Goal: Contribute content: Contribute content

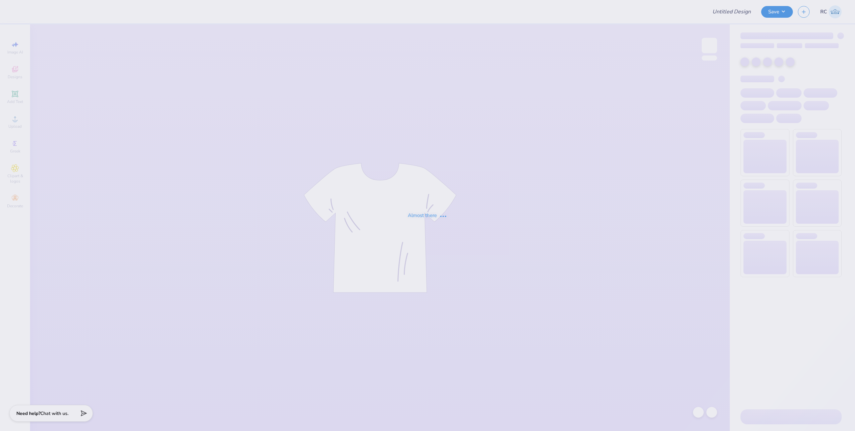
type input "GWT Crewneck"
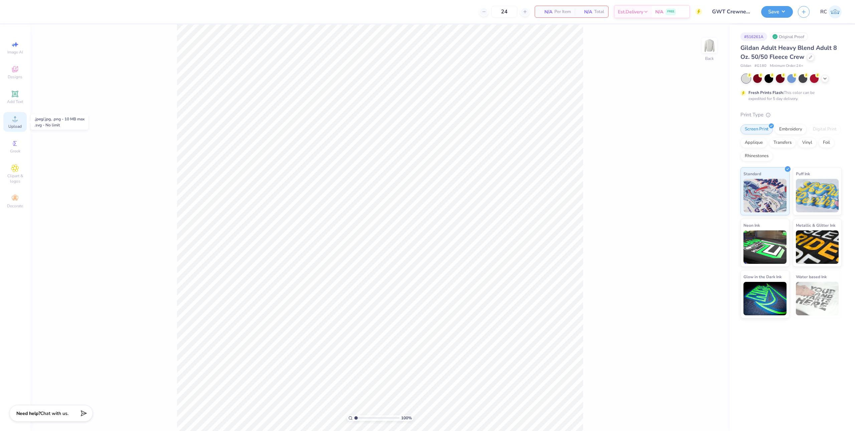
click at [13, 123] on div "Upload" at bounding box center [14, 122] width 23 height 20
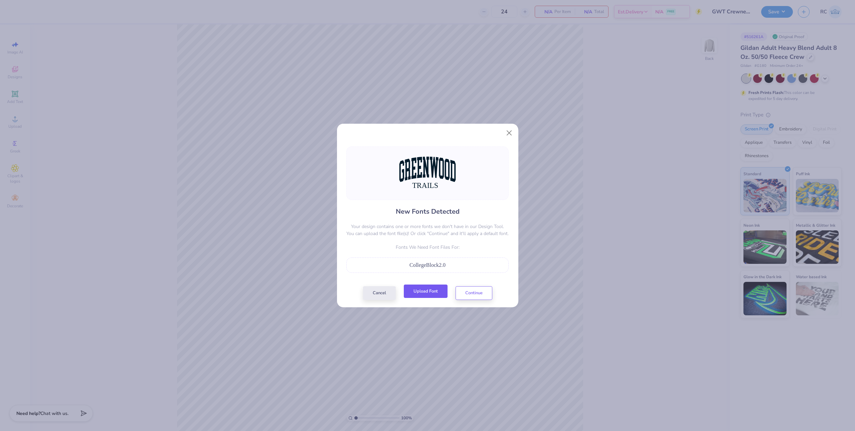
click at [415, 296] on button "Upload Font" at bounding box center [426, 291] width 44 height 14
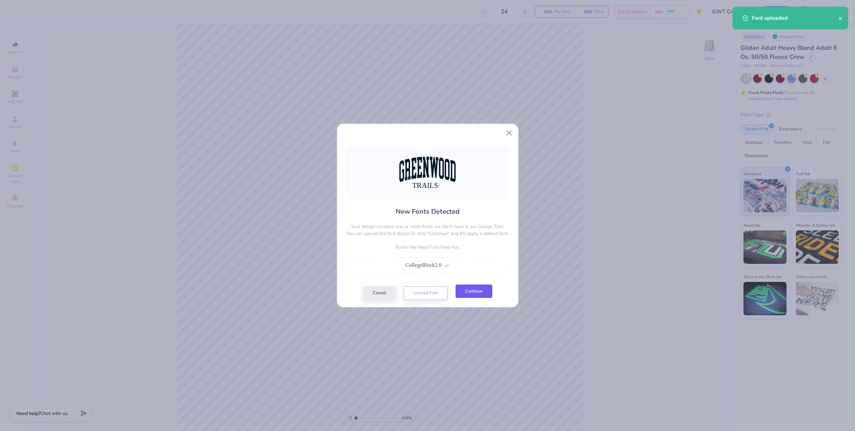
click at [464, 295] on button "Continue" at bounding box center [474, 291] width 37 height 14
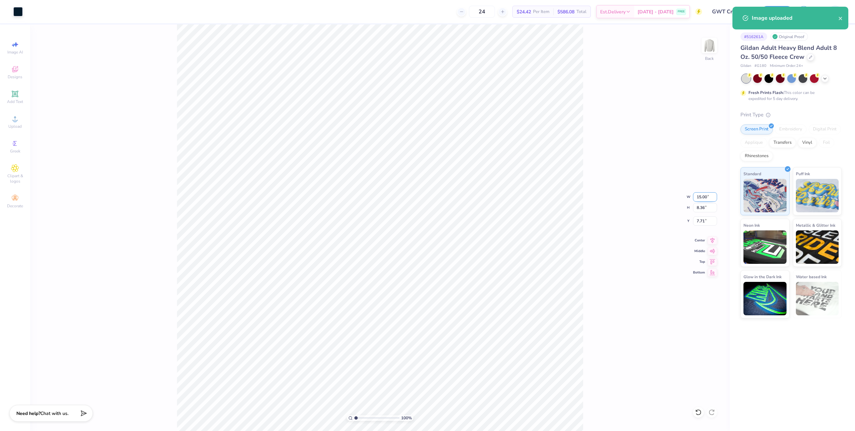
click at [700, 195] on input "15.00" at bounding box center [705, 196] width 24 height 9
type input "12.50"
type input "6.96"
click at [708, 219] on input "8.41" at bounding box center [705, 220] width 24 height 9
type input "3.00"
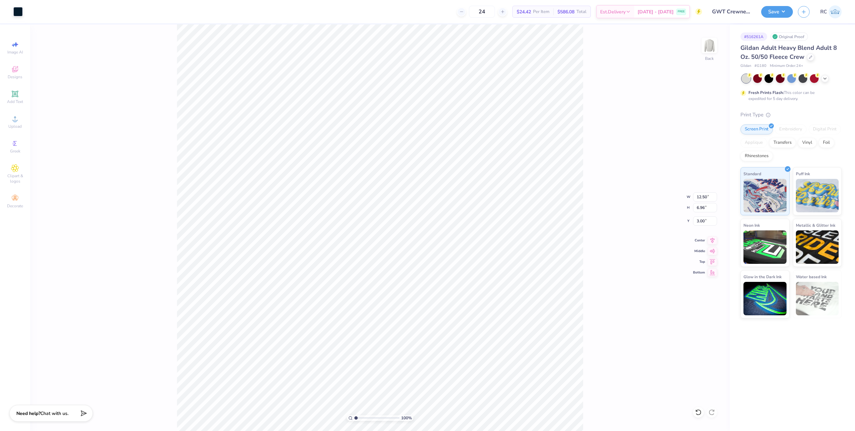
click at [605, 173] on div "100 % Back W 12.50 12.50 " H 6.96 6.96 " Y 3.00 3.00 " Center Middle Top Bottom" at bounding box center [380, 227] width 700 height 406
click at [585, 183] on div "100 % Back" at bounding box center [380, 227] width 700 height 406
click at [26, 124] on div "Upload" at bounding box center [14, 122] width 23 height 20
click at [699, 195] on input "15.00" at bounding box center [705, 196] width 24 height 9
type input "12.50"
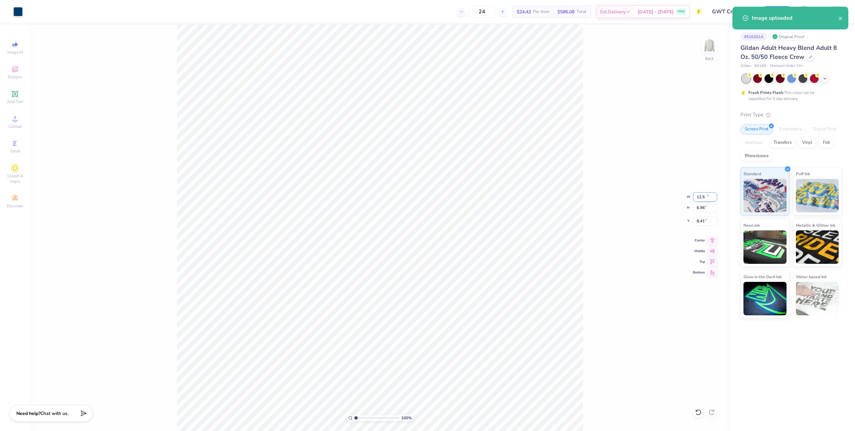
type input "6.96"
click at [706, 219] on input "8.41" at bounding box center [705, 220] width 24 height 9
type input "3.00"
click at [794, 13] on div "Save RC" at bounding box center [809, 11] width 94 height 23
click at [784, 13] on button "Save" at bounding box center [778, 11] width 32 height 12
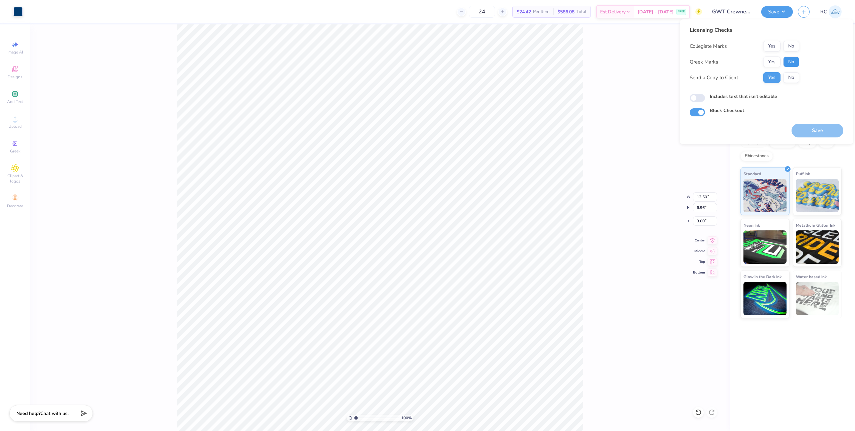
click at [790, 60] on button "No" at bounding box center [792, 61] width 16 height 11
click at [793, 43] on button "No" at bounding box center [792, 46] width 16 height 11
drag, startPoint x: 810, startPoint y: 132, endPoint x: 740, endPoint y: 138, distance: 69.7
click at [740, 138] on div "Licensing Checks Collegiate Marks Yes No Greek Marks Yes No Send a Copy to Clie…" at bounding box center [767, 81] width 174 height 125
click at [694, 98] on input "Includes text that isn't editable" at bounding box center [697, 98] width 15 height 8
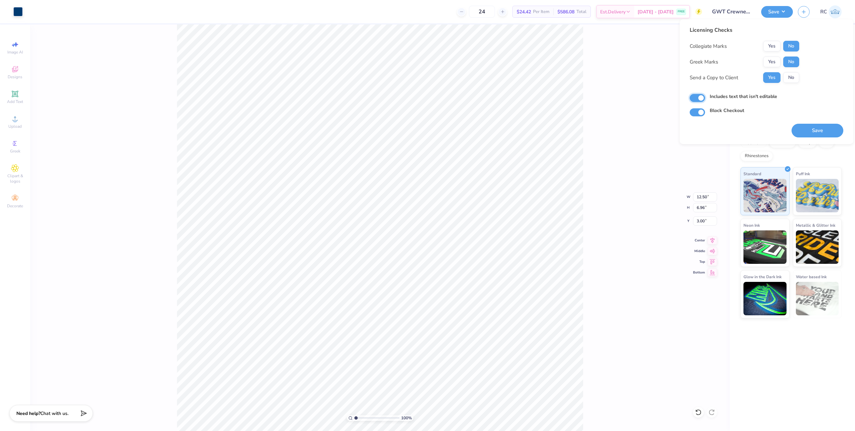
checkbox input "true"
click at [805, 121] on div "Save" at bounding box center [818, 126] width 52 height 21
click at [805, 127] on button "Save" at bounding box center [818, 131] width 52 height 14
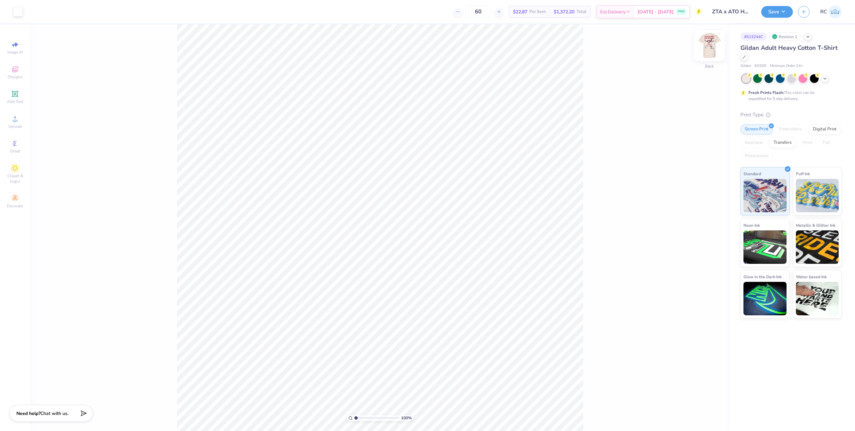
click at [702, 52] on img at bounding box center [709, 45] width 27 height 27
type input "2.46424291384661"
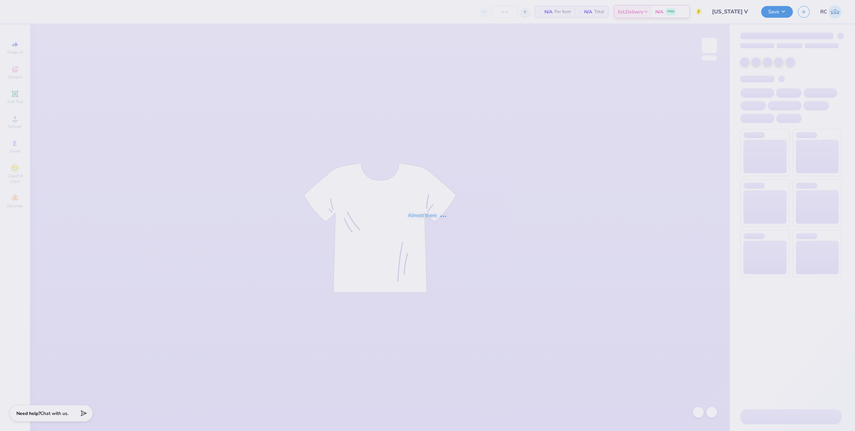
type input "36"
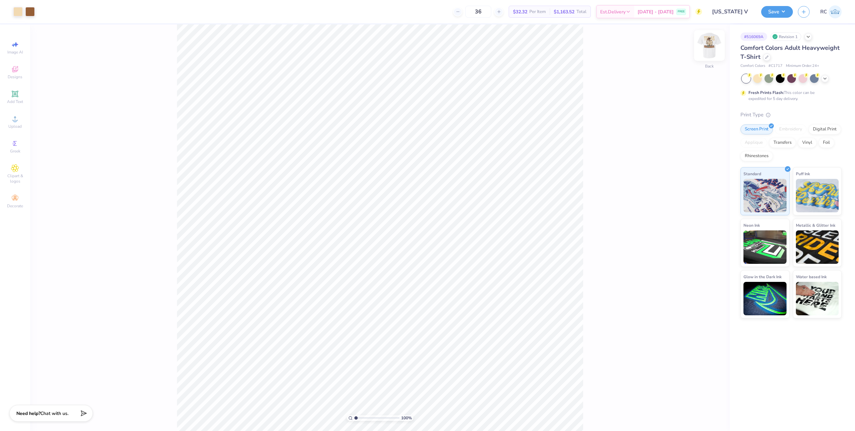
click at [709, 51] on img at bounding box center [709, 45] width 27 height 27
